Goal: Find specific page/section: Find specific page/section

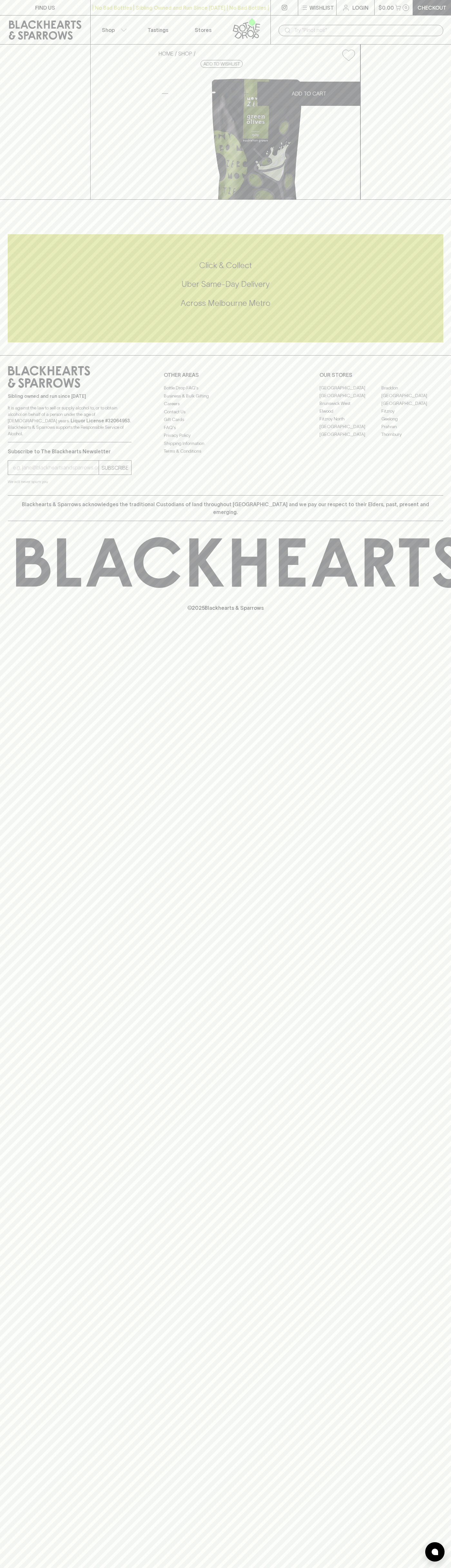
click at [72, 8] on link "FIND US" at bounding box center [45, 8] width 90 height 15
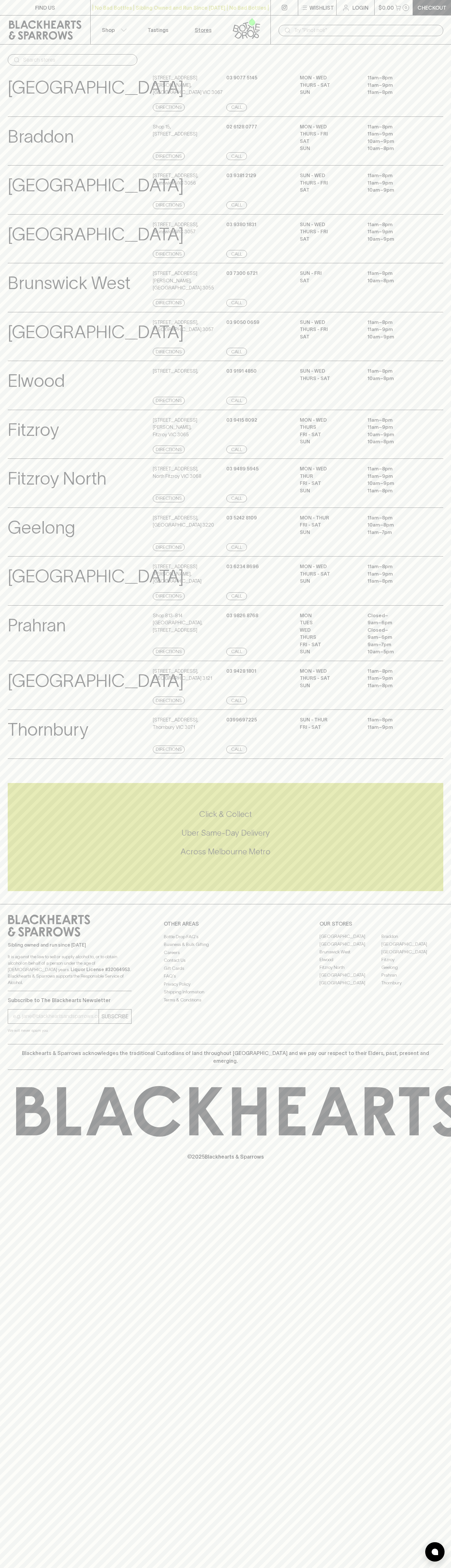
click at [167, 1567] on html "FIND US | No Bad Bottles | Sibling Owned and Run Since 2006 | No Bad Bottles | …" at bounding box center [225, 784] width 451 height 1568
click at [29, 70] on div "Abbotsford View Store Details 247 Johnston Street , Abbotsford VIC 3067 Directi…" at bounding box center [225, 92] width 436 height 49
